Goal: Information Seeking & Learning: Learn about a topic

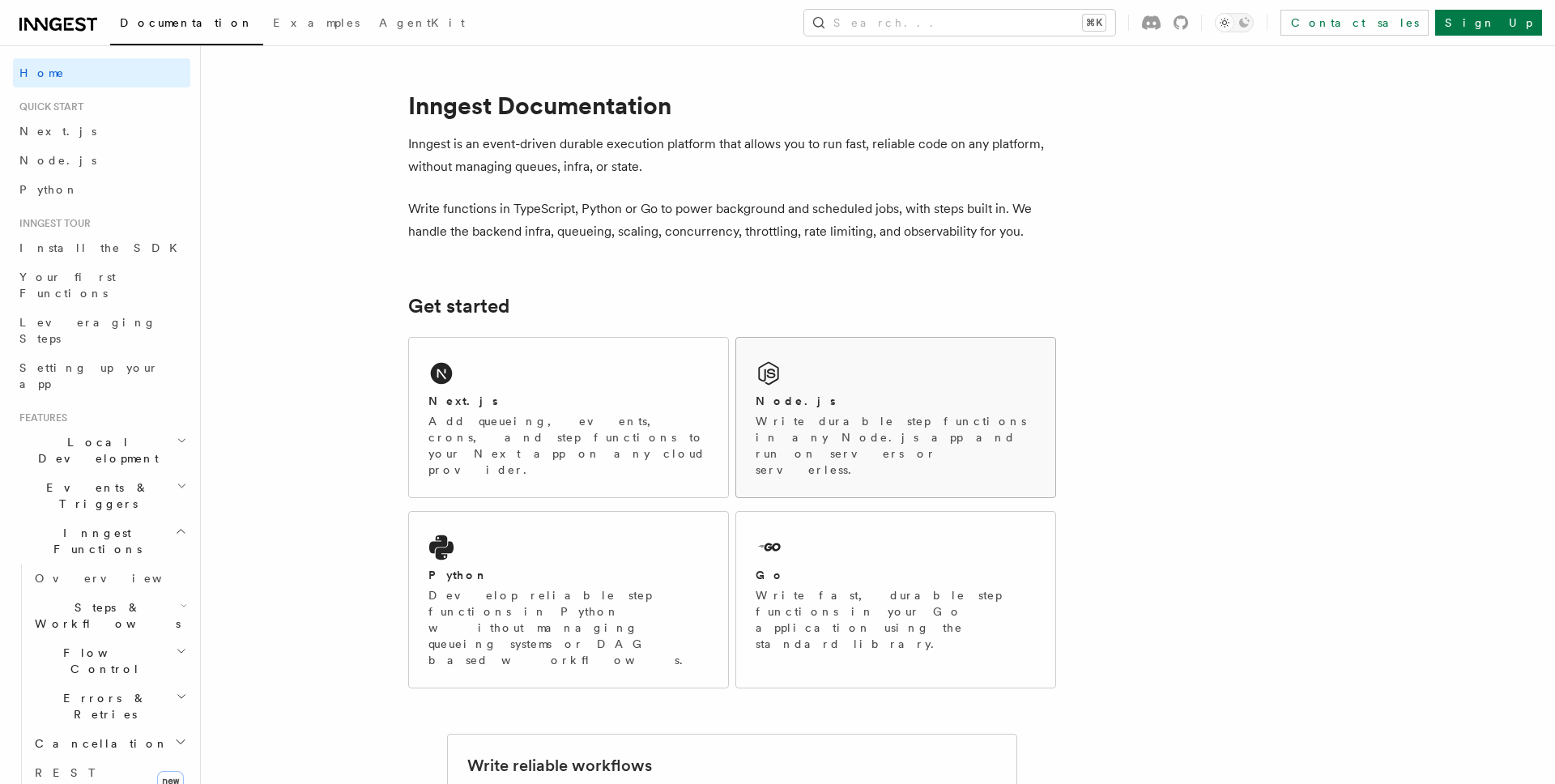
click at [832, 406] on div "Node.js" at bounding box center [895, 401] width 280 height 17
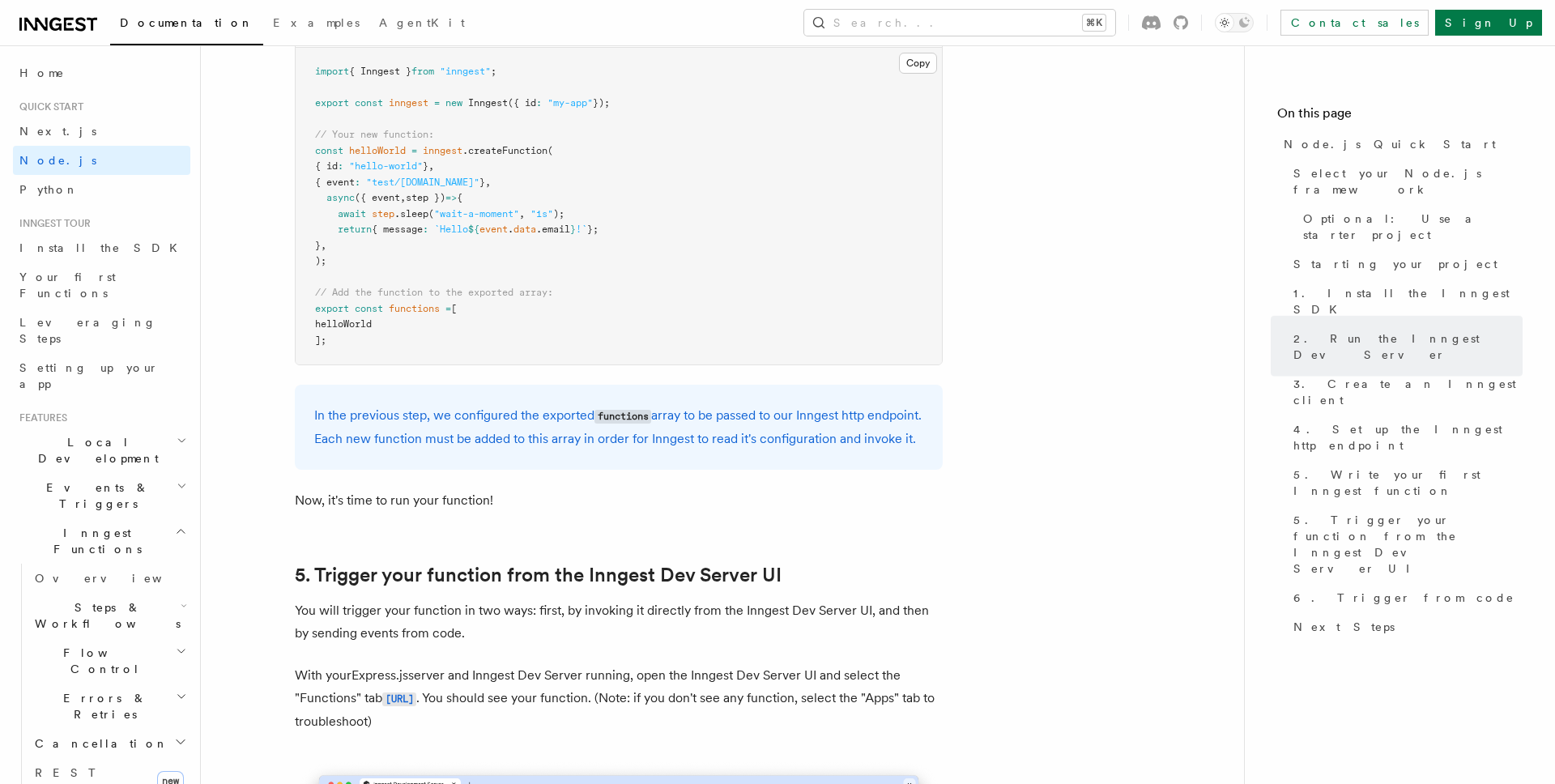
scroll to position [3400, 0]
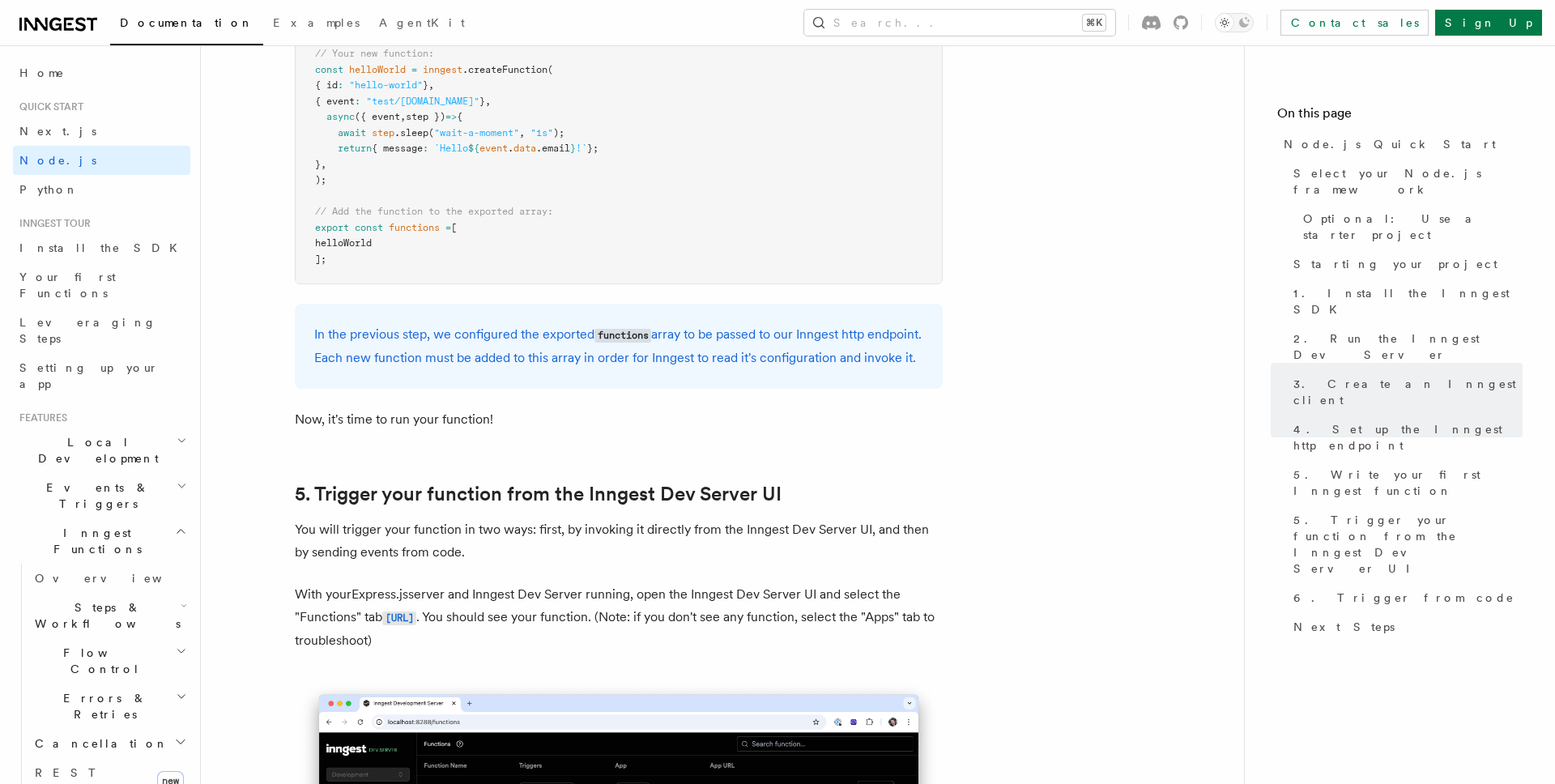
click at [139, 427] on h2 "Local Development" at bounding box center [102, 450] width 178 height 45
click at [264, 10] on link "Examples" at bounding box center [317, 24] width 106 height 39
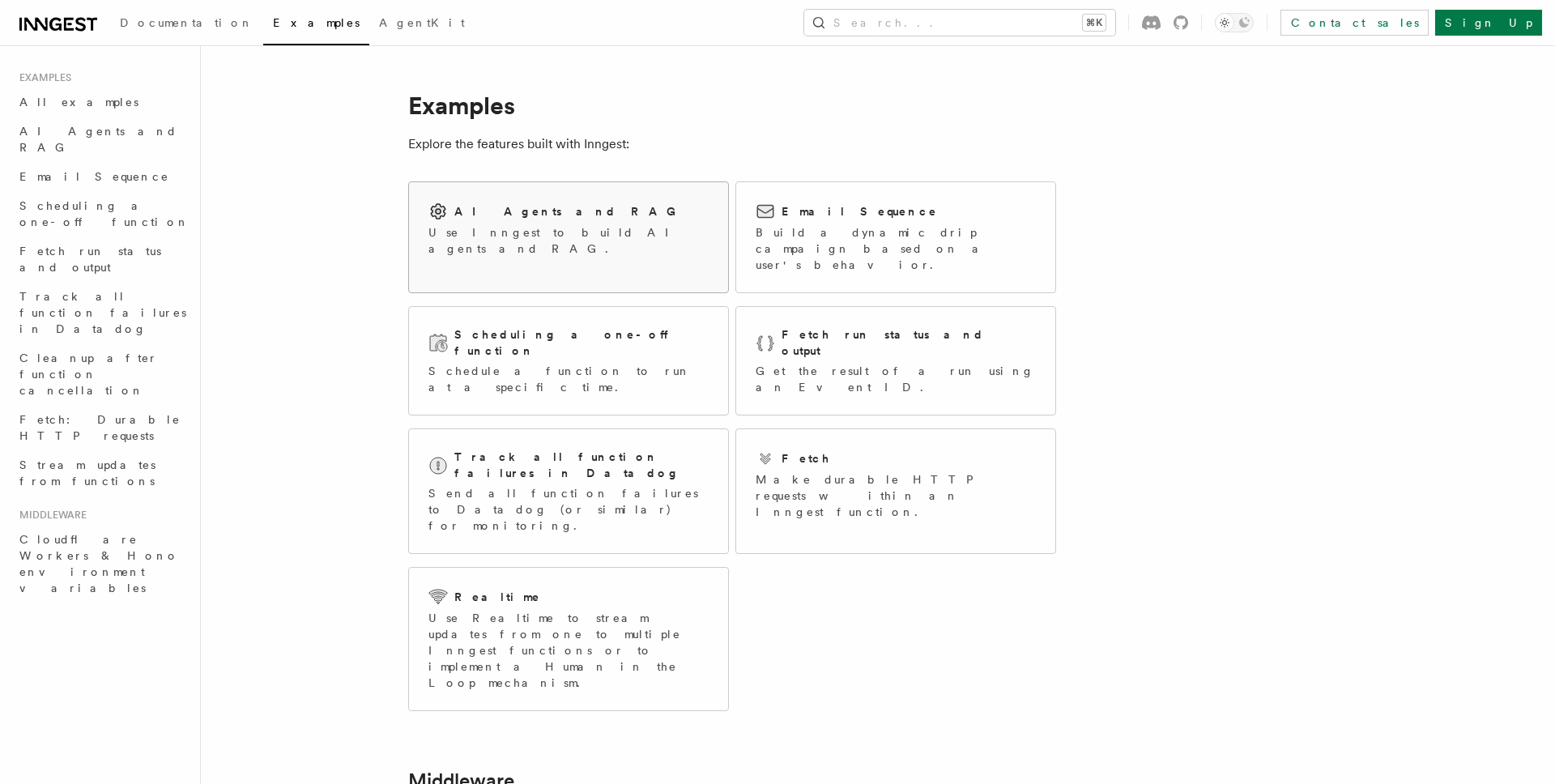
click at [570, 215] on div "AI Agents and RAG" at bounding box center [568, 211] width 280 height 19
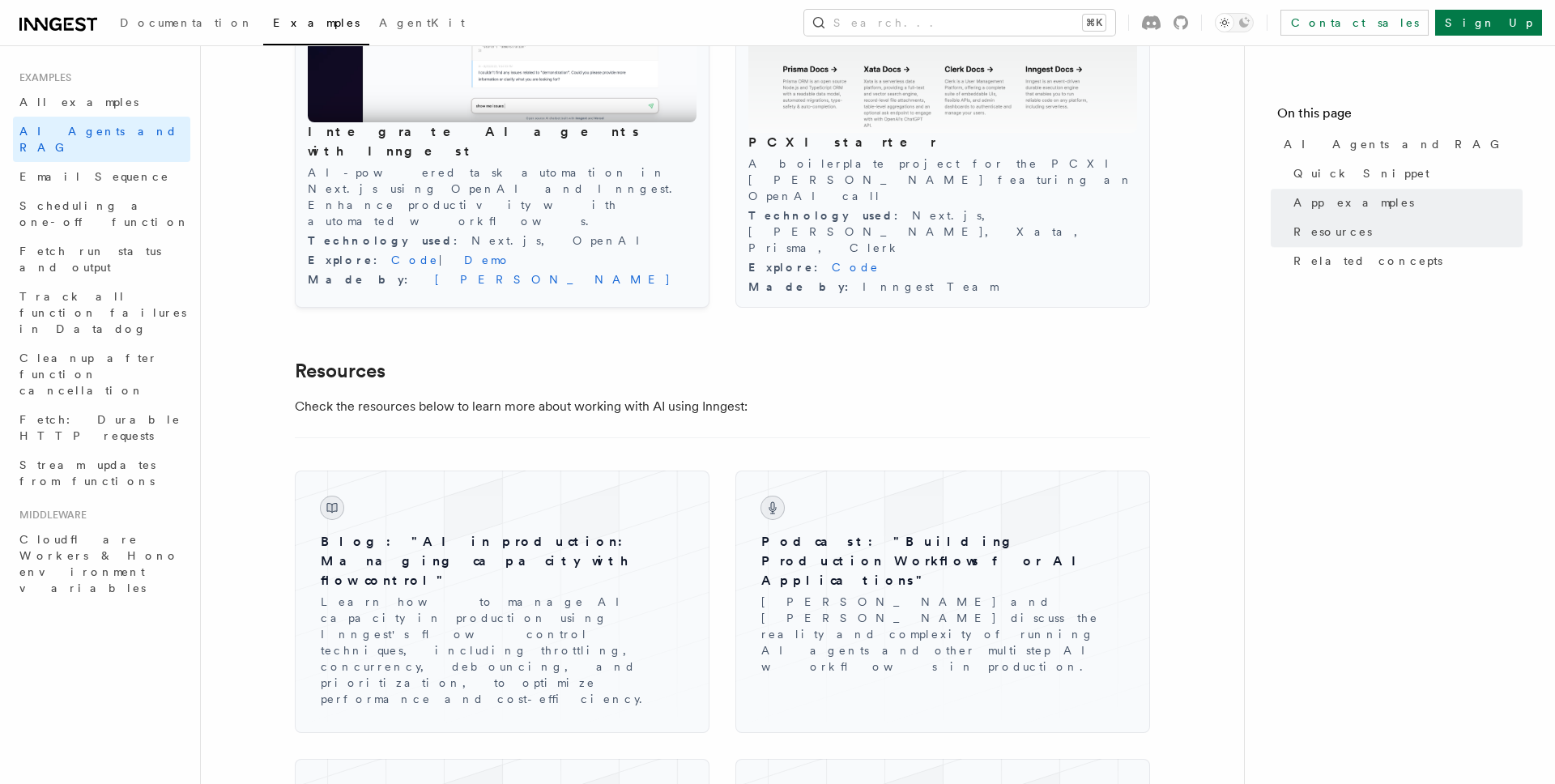
scroll to position [2391, 0]
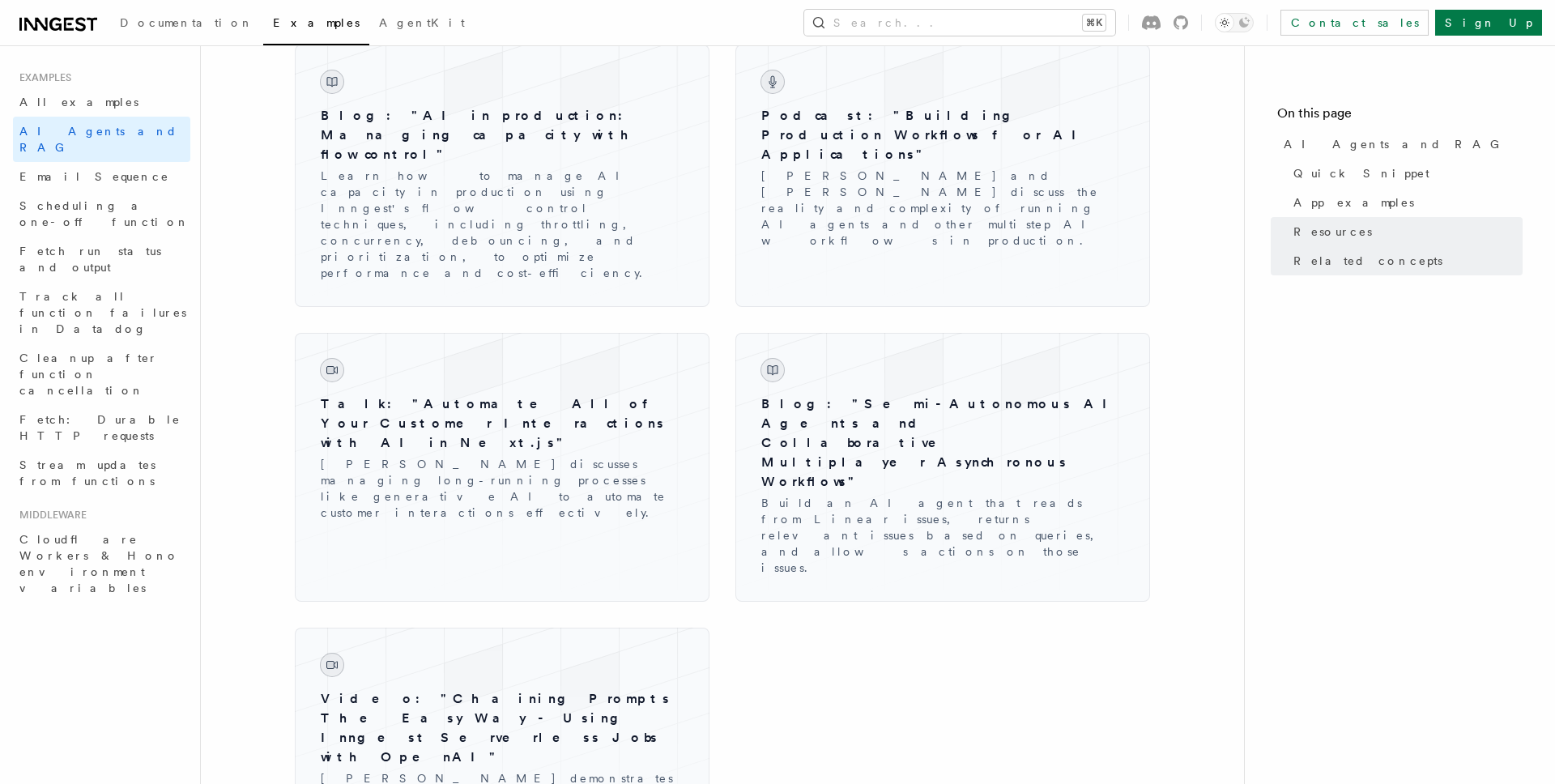
click at [58, 24] on icon at bounding box center [56, 23] width 12 height 13
